Goal: Task Accomplishment & Management: Use online tool/utility

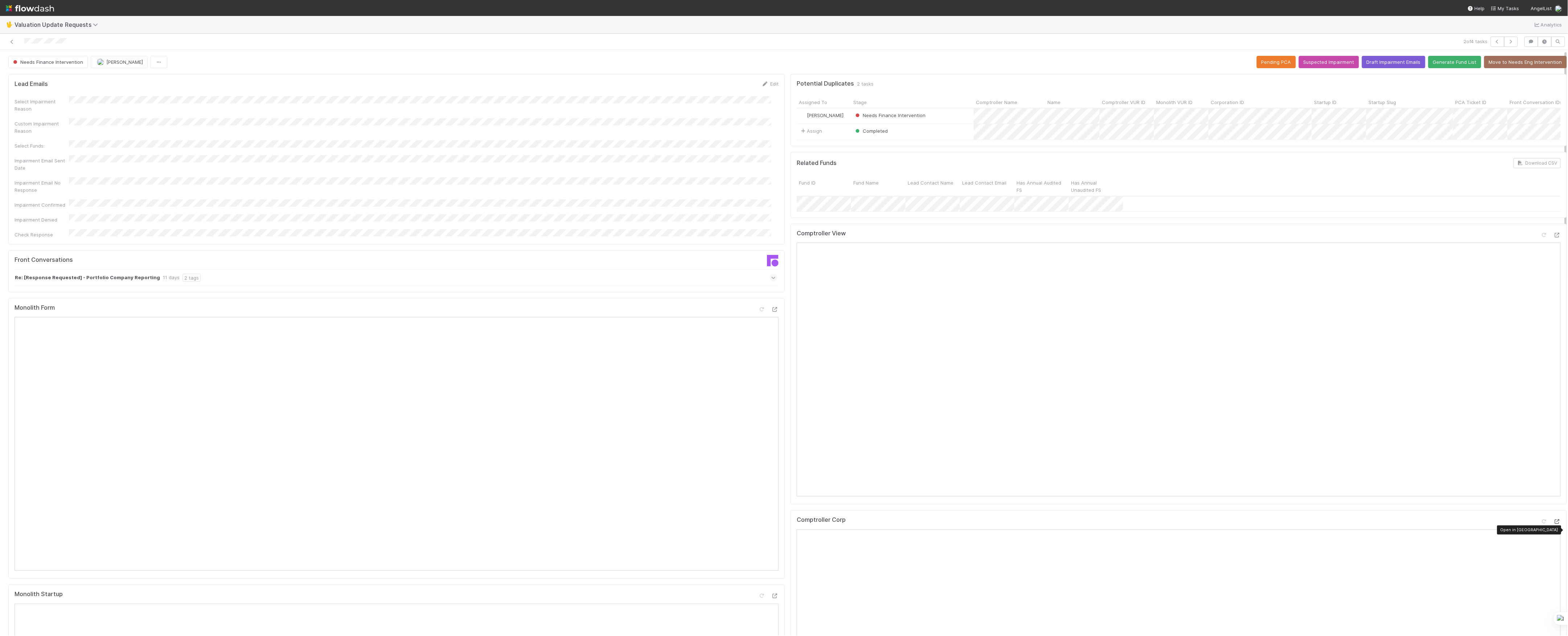
click at [1553, 524] on icon at bounding box center [1557, 522] width 7 height 5
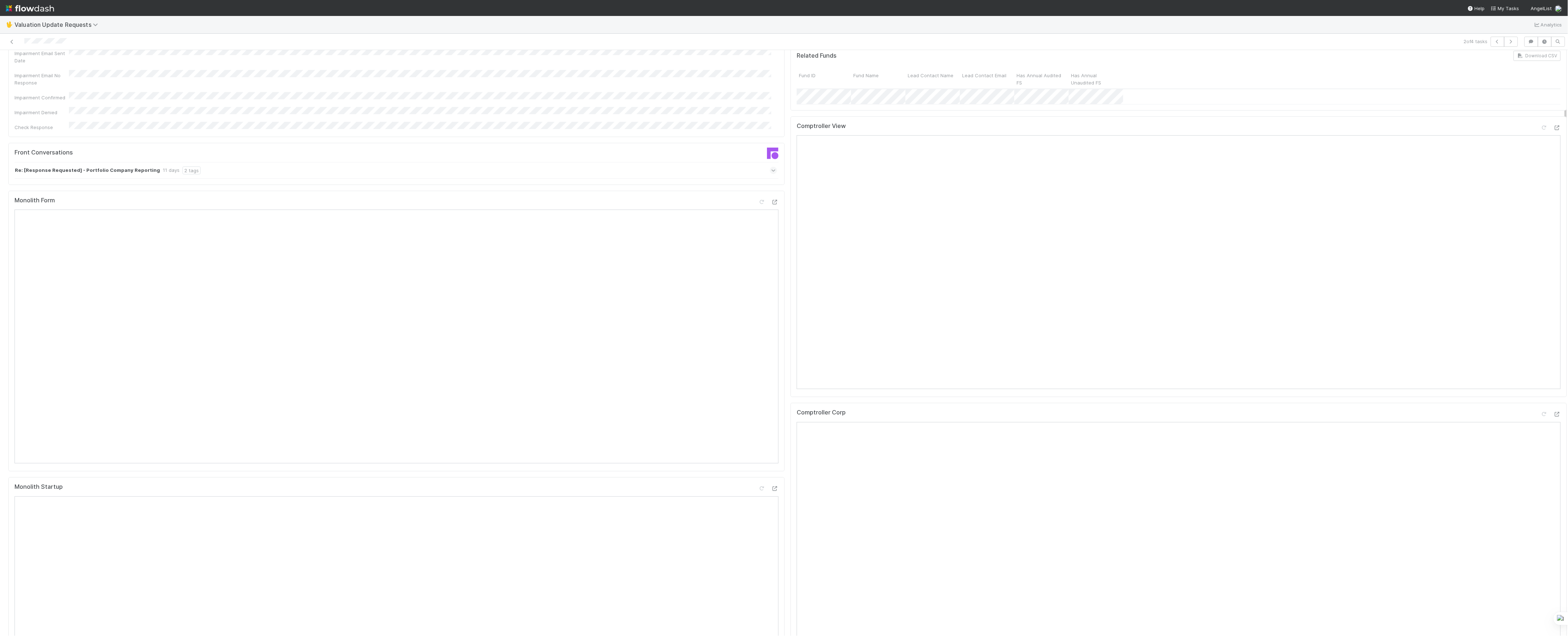
scroll to position [97, 0]
click at [1541, 141] on icon at bounding box center [1544, 139] width 7 height 5
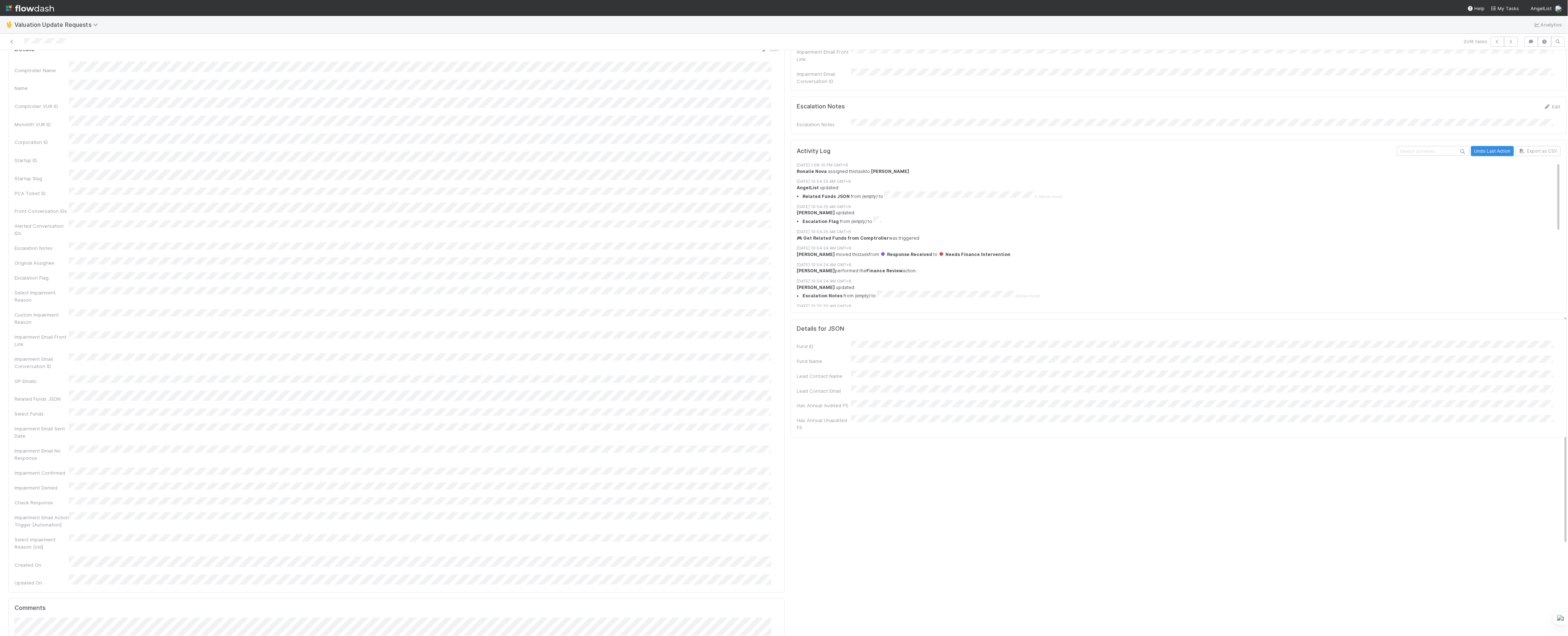
scroll to position [910, 0]
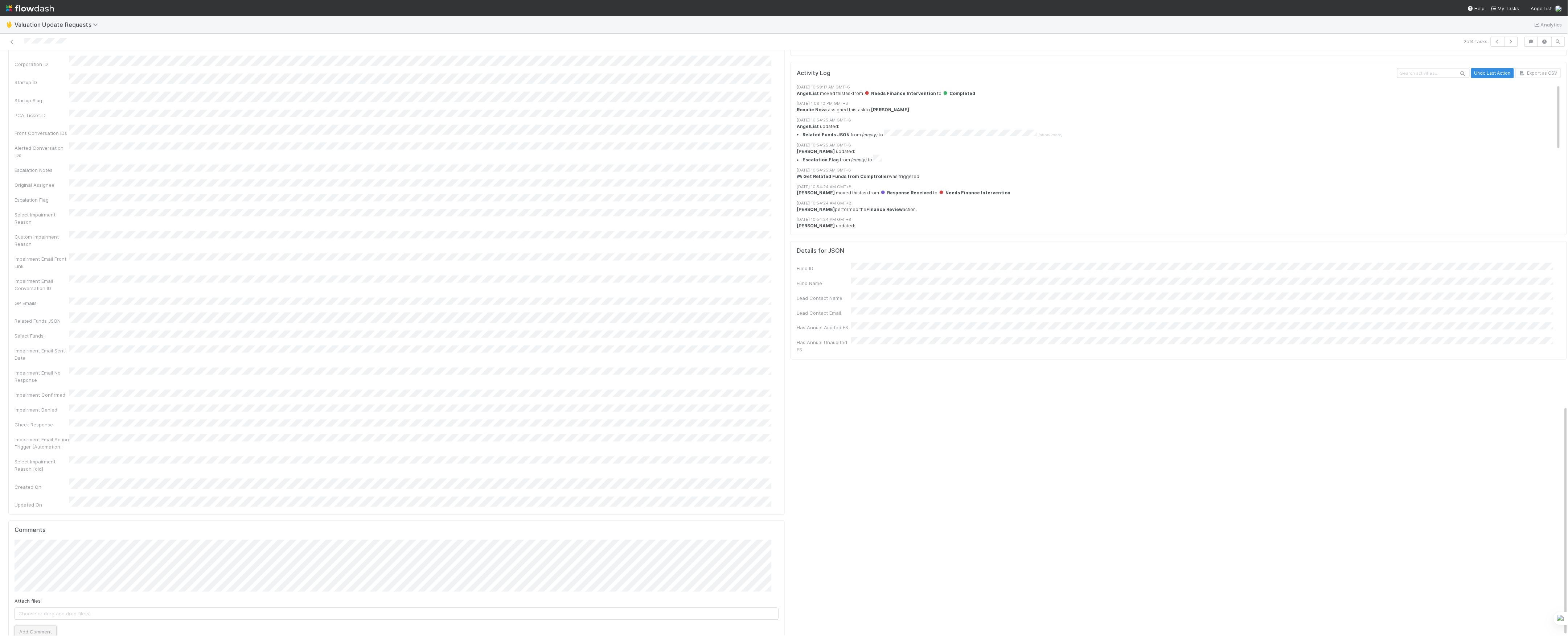
click at [30, 626] on button "Add Comment" at bounding box center [35, 632] width 42 height 12
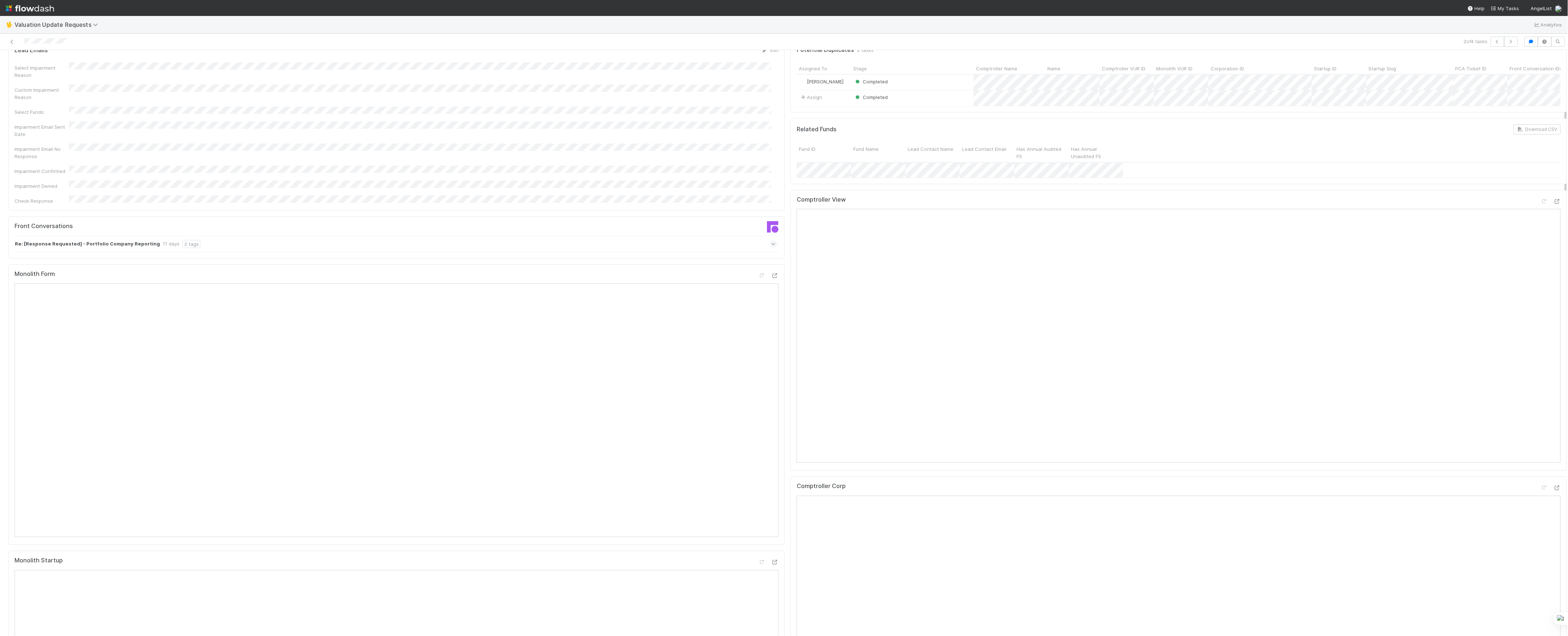
scroll to position [0, 0]
click at [11, 43] on icon at bounding box center [12, 42] width 7 height 5
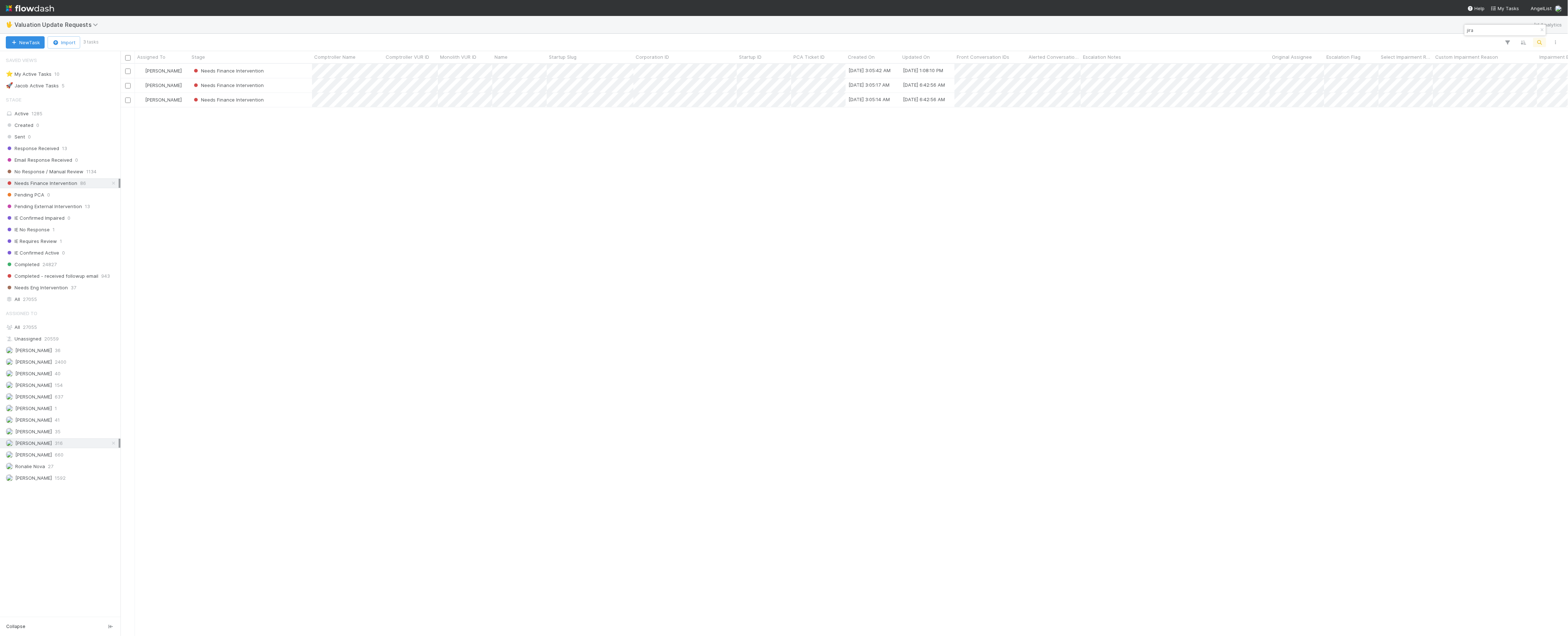
scroll to position [565, 1440]
click at [292, 87] on div "Needs Finance Intervention" at bounding box center [250, 85] width 122 height 14
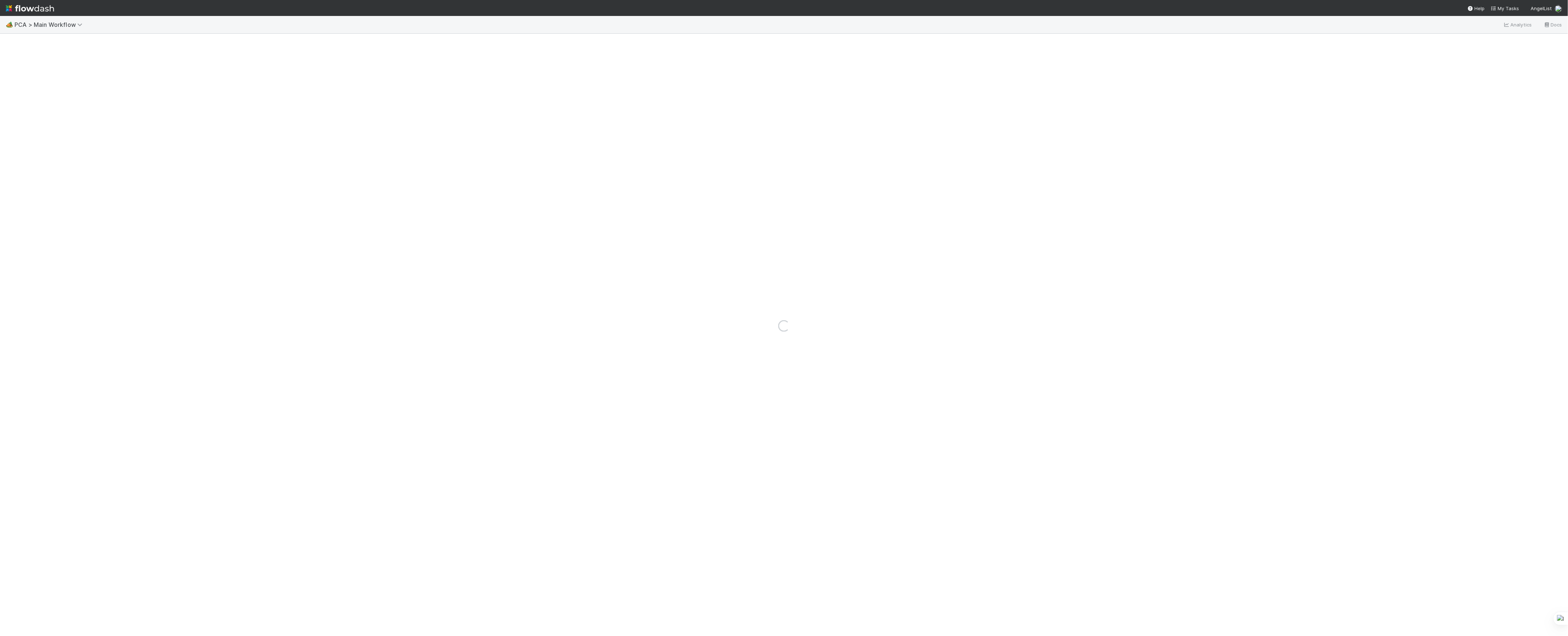
click at [102, 290] on div "Loading..." at bounding box center [784, 326] width 1568 height 620
